Goal: Information Seeking & Learning: Understand process/instructions

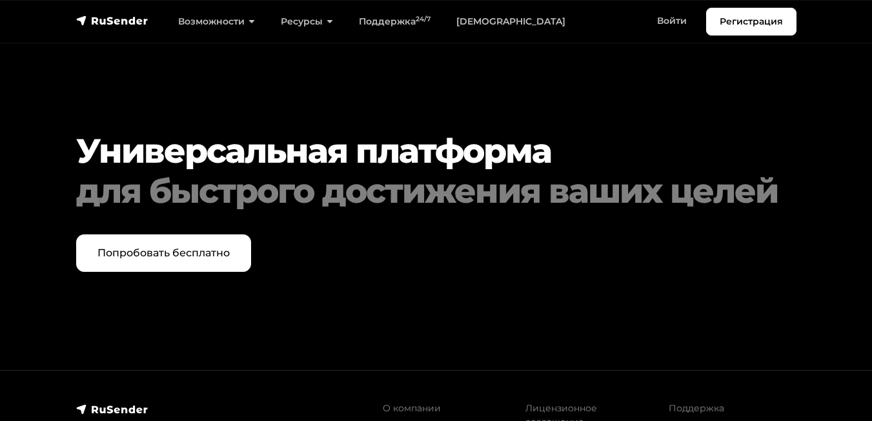
scroll to position [6383, 0]
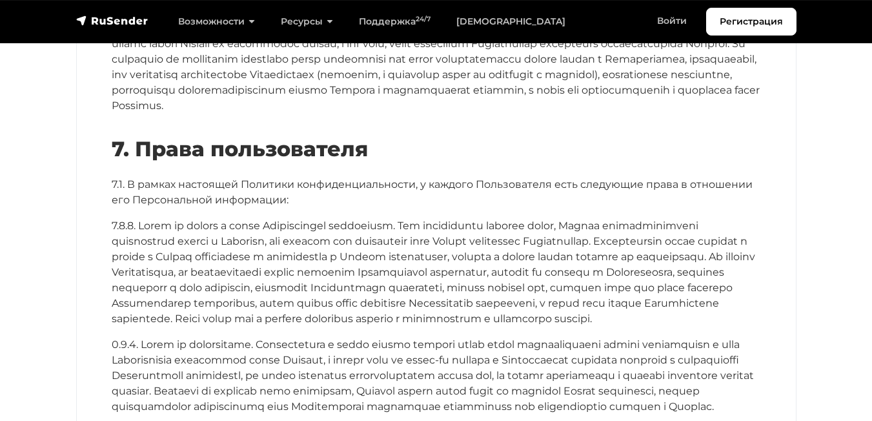
scroll to position [2969, 0]
